Goal: Navigation & Orientation: Find specific page/section

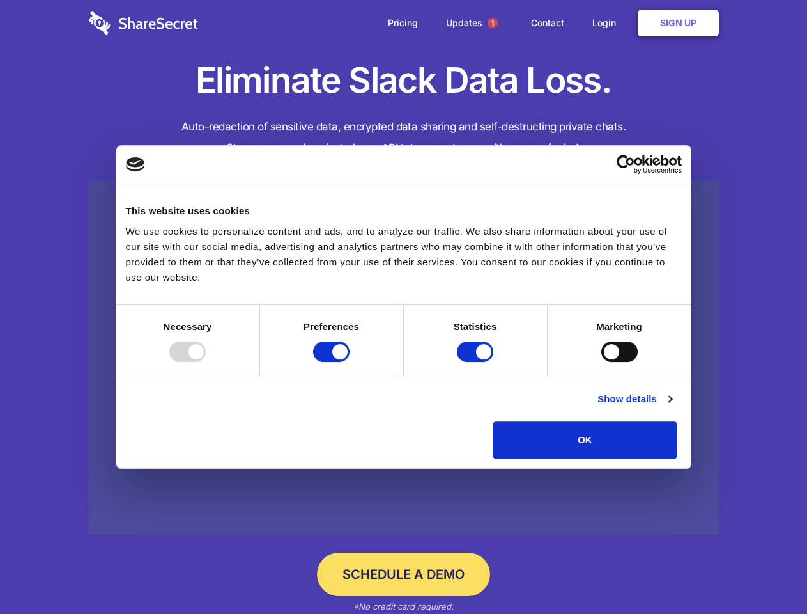
click at [206, 362] on div at bounding box center [187, 351] width 36 height 20
click at [350, 362] on input "Preferences" at bounding box center [331, 351] width 36 height 20
checkbox input "false"
click at [477, 362] on input "Statistics" at bounding box center [475, 351] width 36 height 20
checkbox input "false"
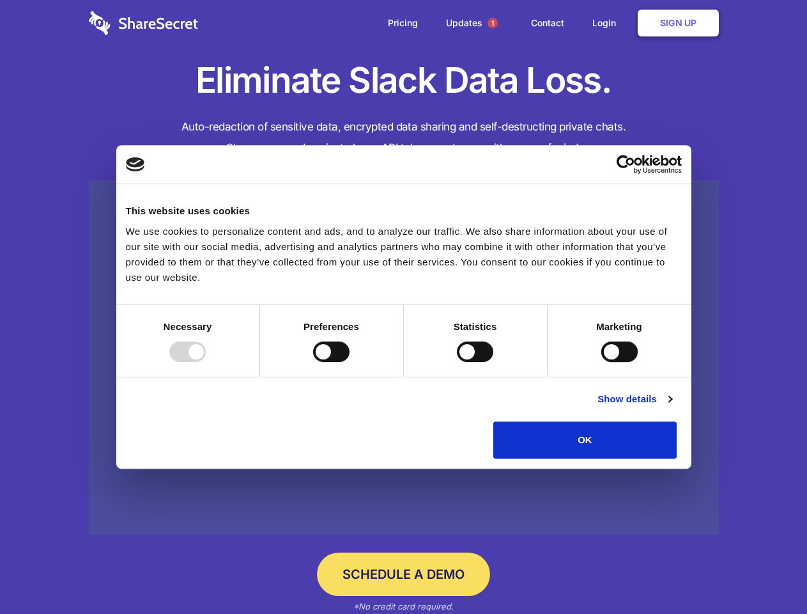
click at [602, 362] on input "Marketing" at bounding box center [620, 351] width 36 height 20
checkbox input "true"
click at [672, 407] on link "Show details" at bounding box center [635, 398] width 74 height 15
click at [0, 0] on li "Necessary 7 Necessary cookies help make a website usable by enabling basic func…" at bounding box center [0, 0] width 0 height 0
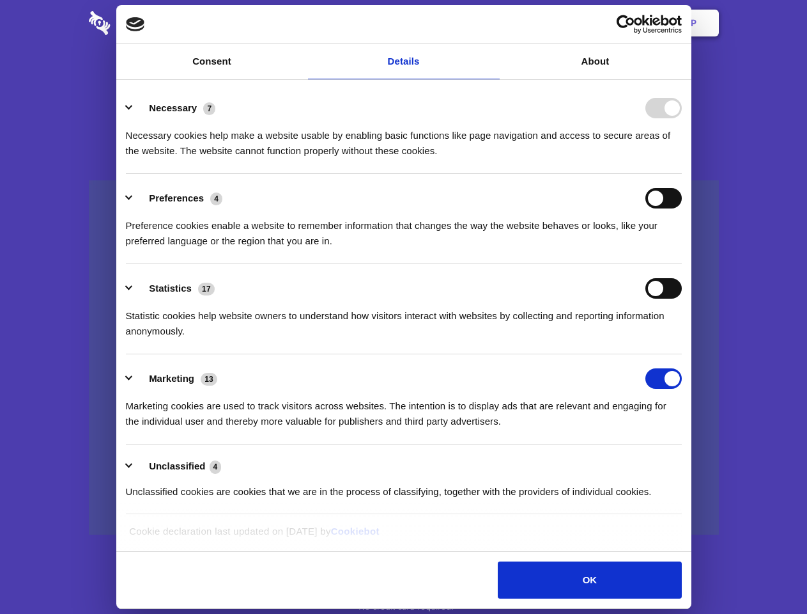
click at [492, 23] on span "1" at bounding box center [493, 23] width 10 height 10
